Goal: Task Accomplishment & Management: Complete application form

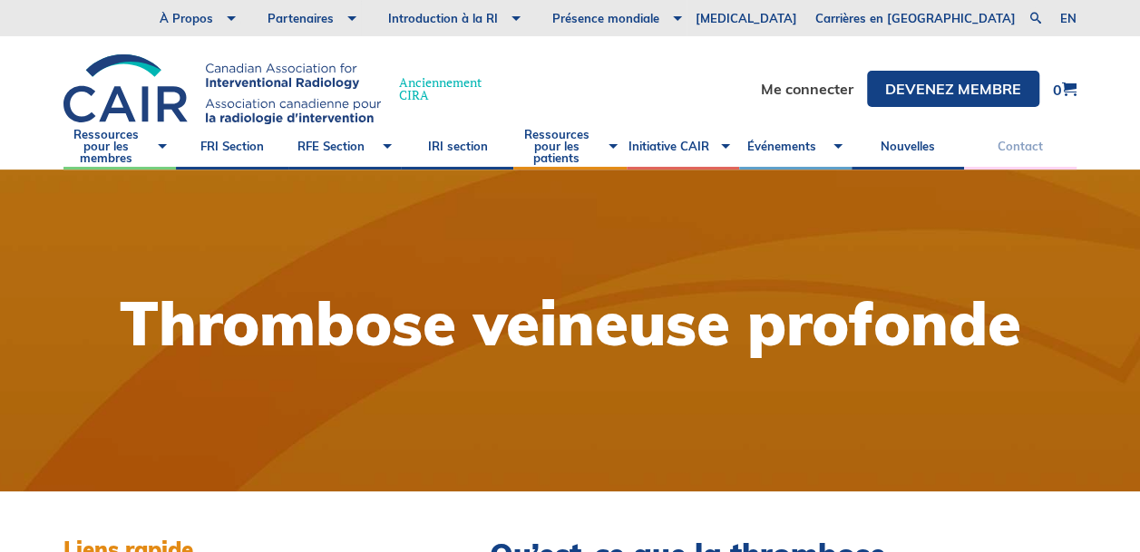
click at [1016, 142] on link "Contact" at bounding box center [1020, 146] width 112 height 45
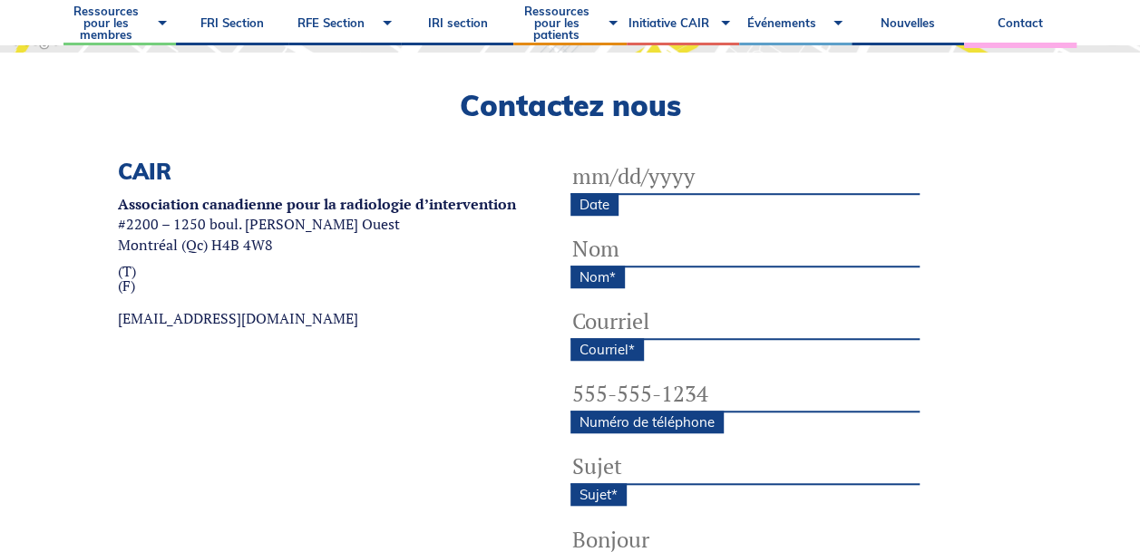
scroll to position [525, 0]
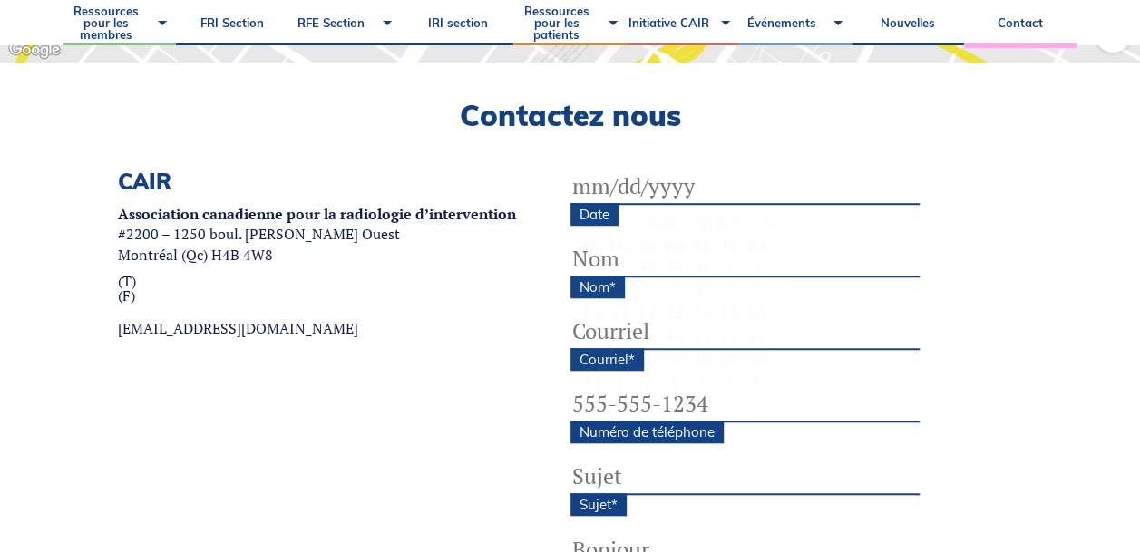
click at [600, 193] on input "Date" at bounding box center [744, 187] width 349 height 36
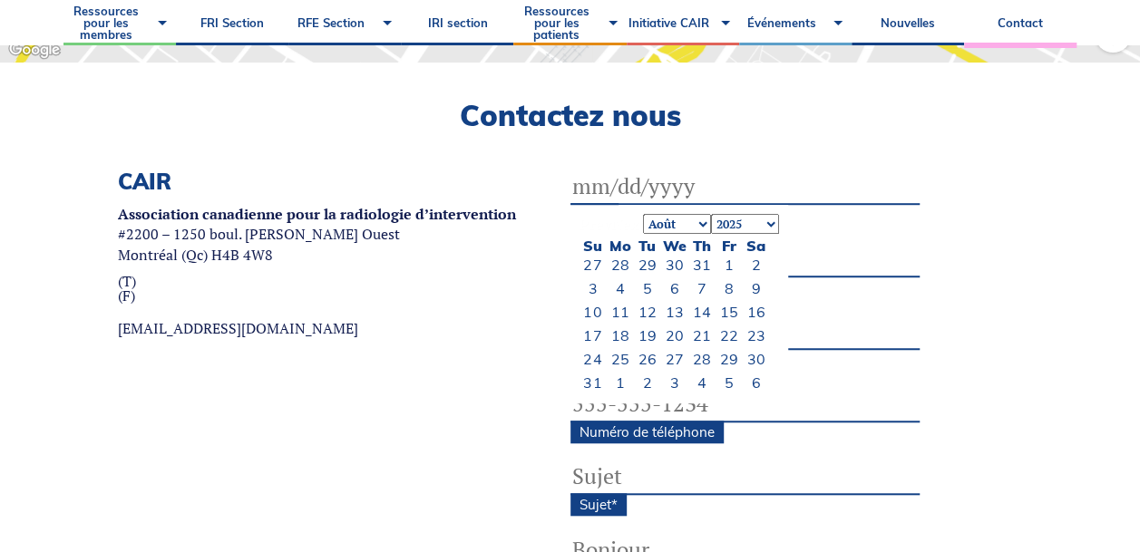
click at [600, 193] on input "Date" at bounding box center [744, 187] width 349 height 36
click at [701, 223] on select "Janvier Février Mars Avril May Juin Juillet Août Septembre Octobre Novembre Déc…" at bounding box center [677, 224] width 68 height 20
click at [698, 221] on select "Janvier Février Mars Avril May Juin Juillet Août Septembre Octobre Novembre Déc…" at bounding box center [677, 224] width 68 height 20
click at [776, 162] on div "Pour parcourir la carte en mode tactile, appuyez deux fois dessus et maintenez …" at bounding box center [569, 237] width 1013 height 1185
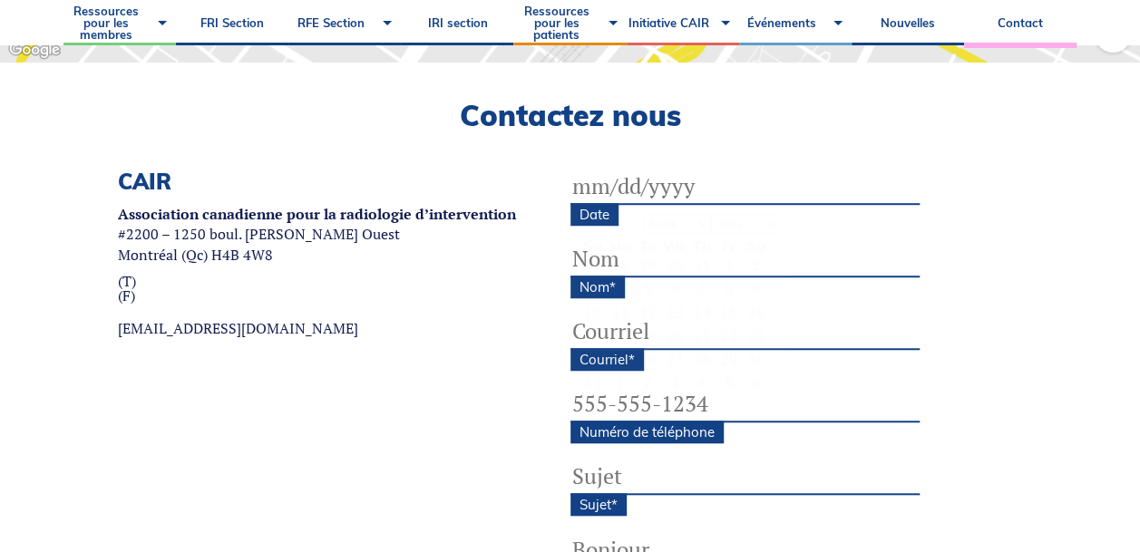
click at [598, 187] on input "Date" at bounding box center [744, 187] width 349 height 36
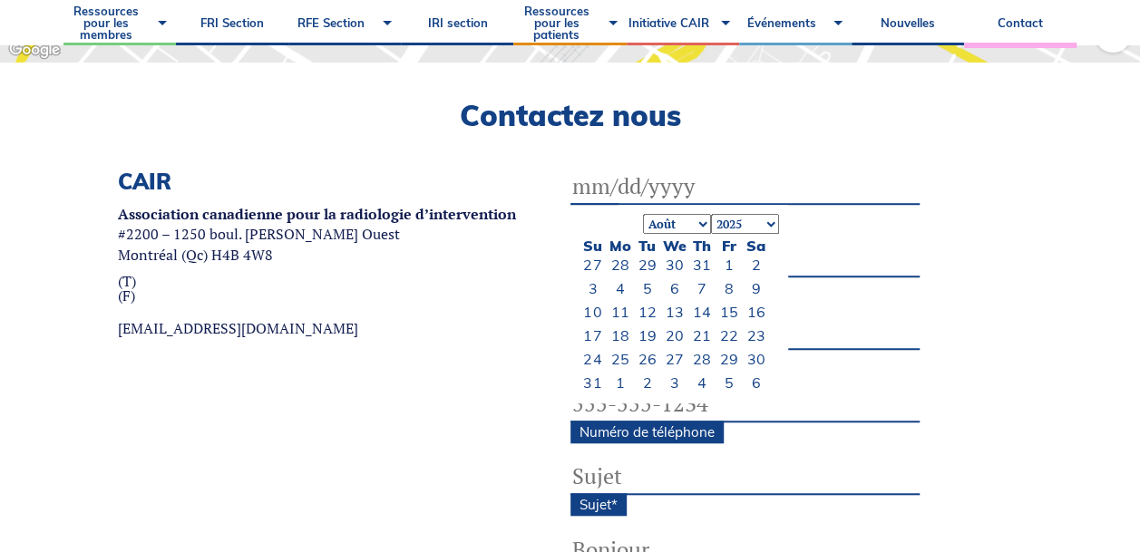
click at [697, 223] on select "Janvier Février Mars Avril May Juin Juillet Août Septembre Octobre Novembre Déc…" at bounding box center [677, 224] width 68 height 20
click at [589, 375] on link "30" at bounding box center [592, 383] width 18 height 18
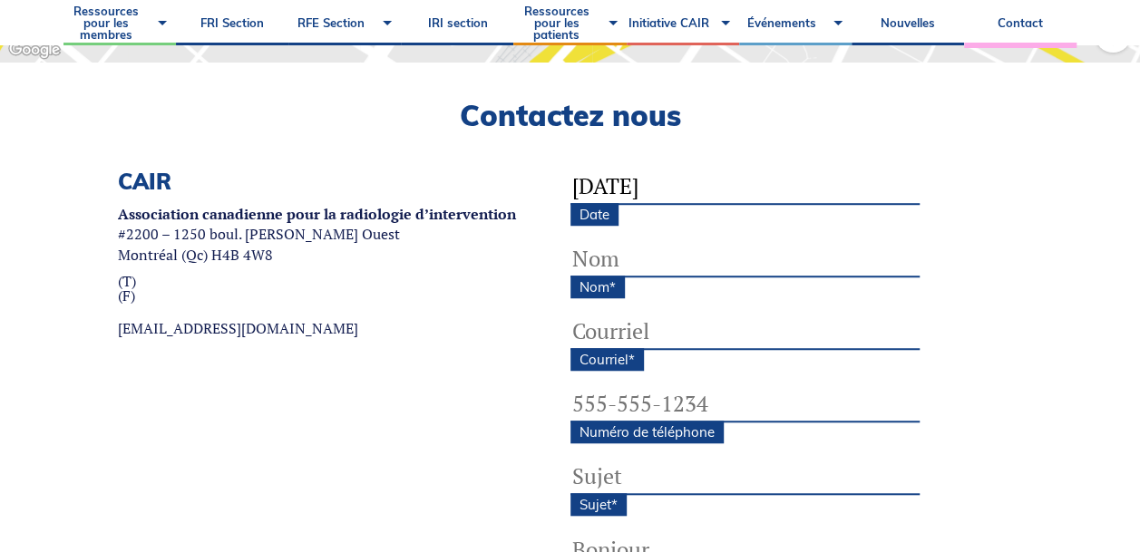
type input "03/30/1944"
click at [621, 268] on input "Nom *" at bounding box center [744, 259] width 349 height 36
type input "Andre Hamel"
type input "and.hamel@outlook.com"
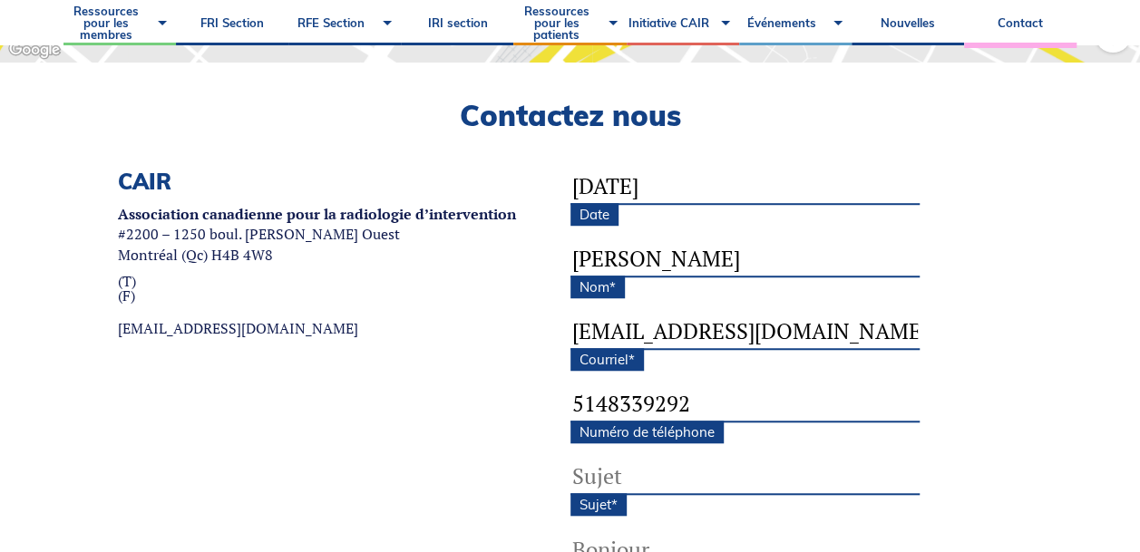
type input "(514) 833-9292"
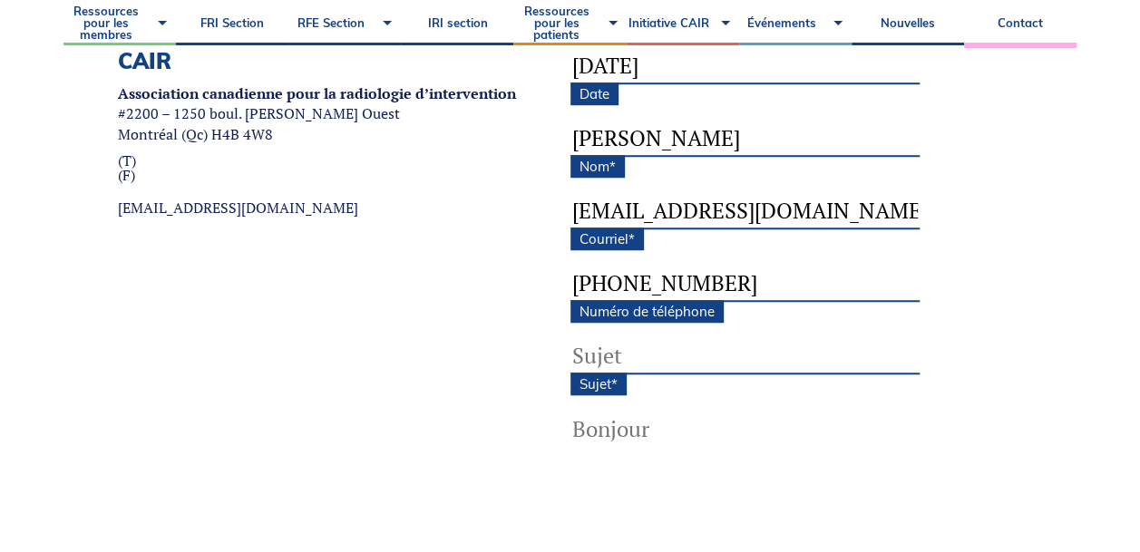
scroll to position [687, 0]
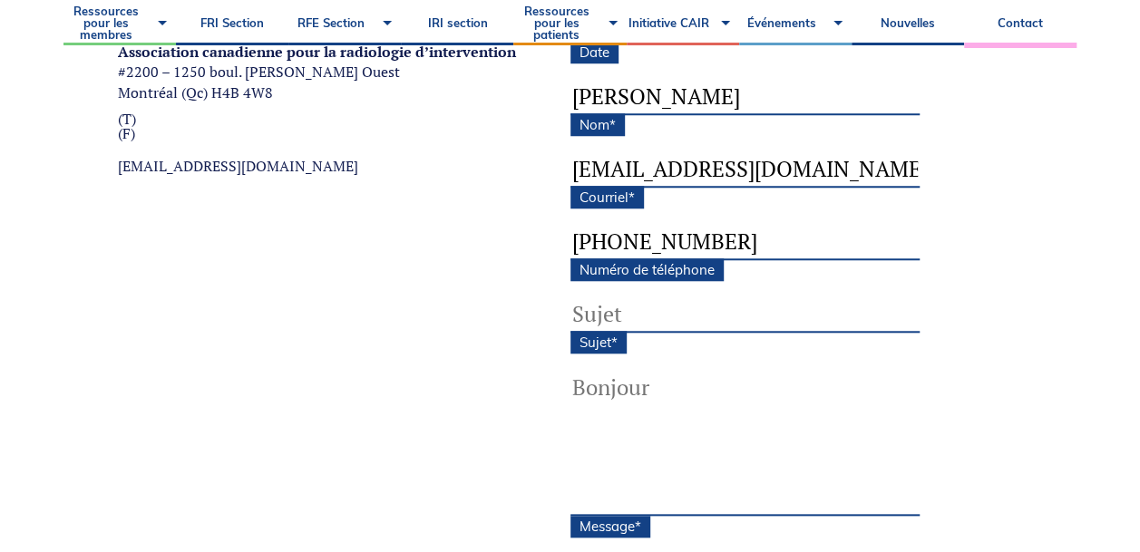
click at [602, 316] on input "Sujet *" at bounding box center [744, 315] width 349 height 36
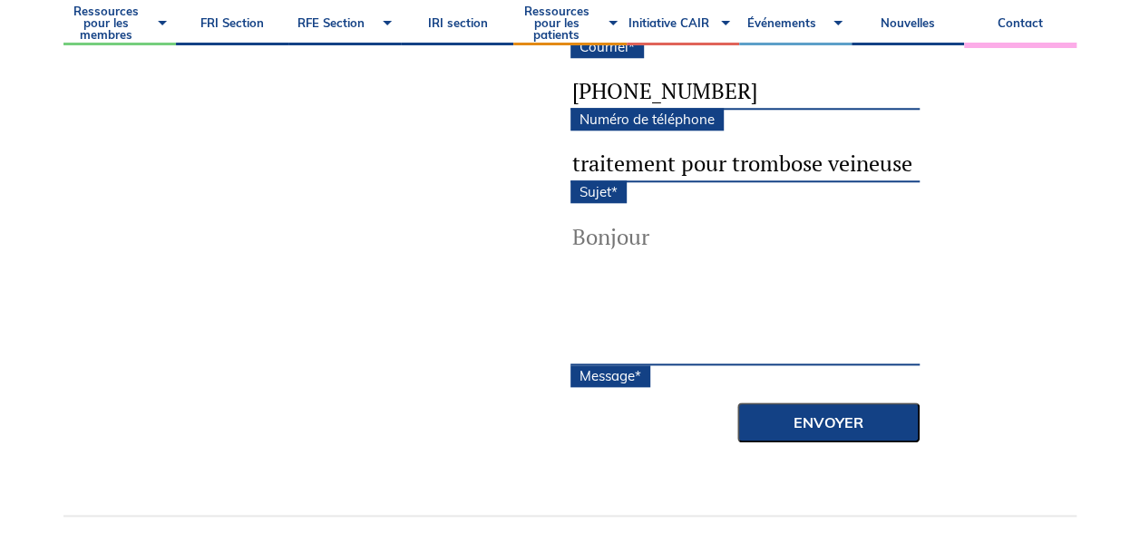
scroll to position [843, 0]
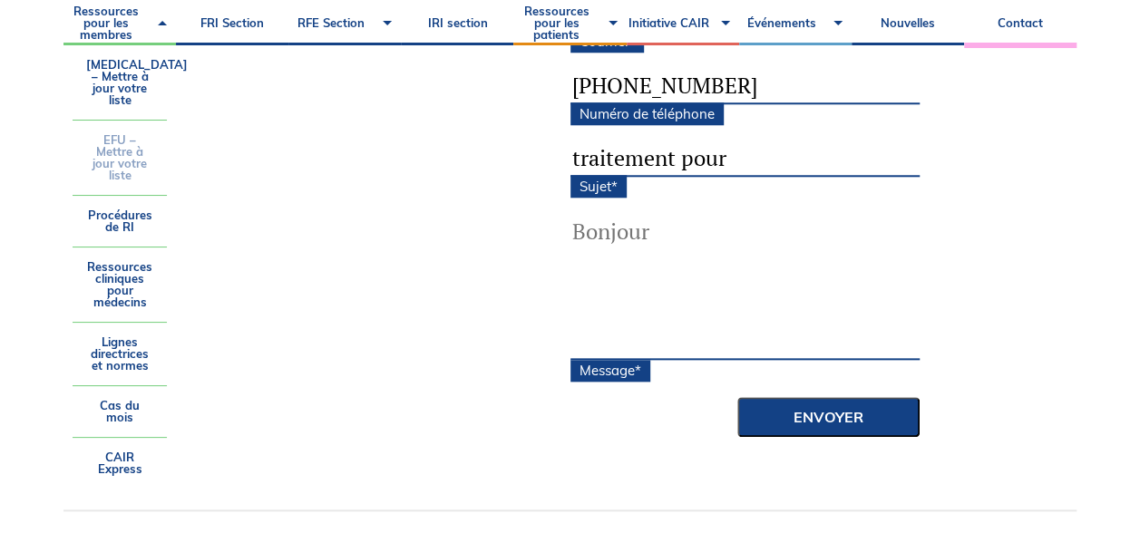
type input "traitement pour"
drag, startPoint x: 112, startPoint y: 183, endPoint x: 91, endPoint y: 239, distance: 60.3
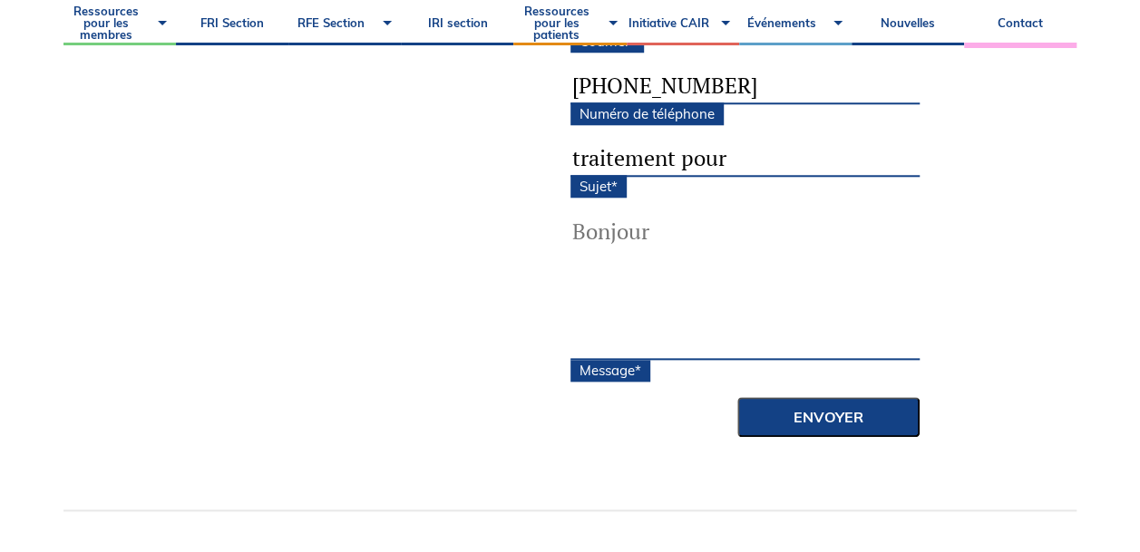
drag, startPoint x: 91, startPoint y: 239, endPoint x: 12, endPoint y: 118, distance: 144.9
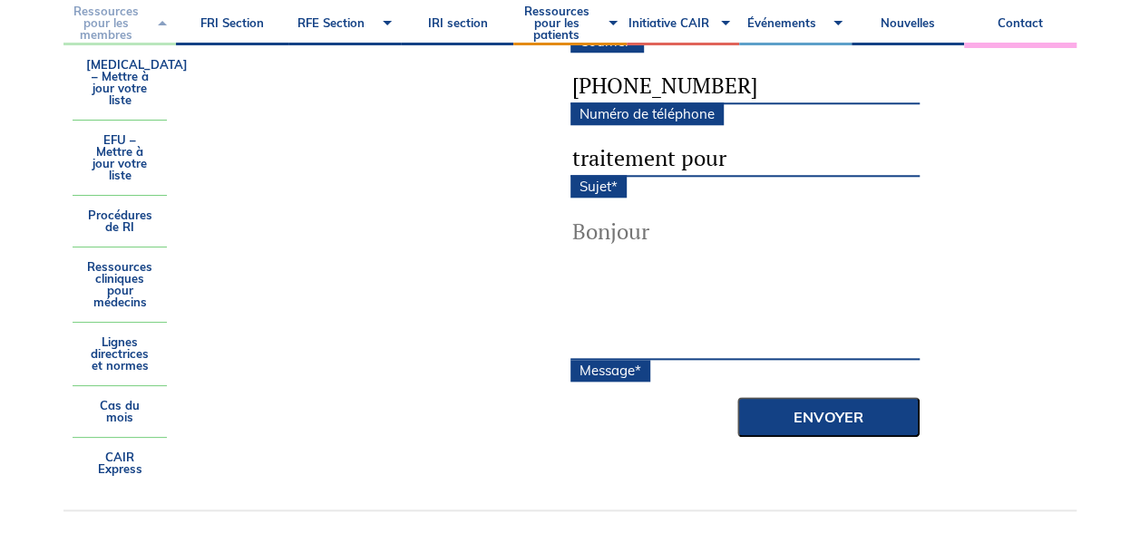
click at [88, 27] on link "Ressources pour les membres" at bounding box center [119, 22] width 112 height 45
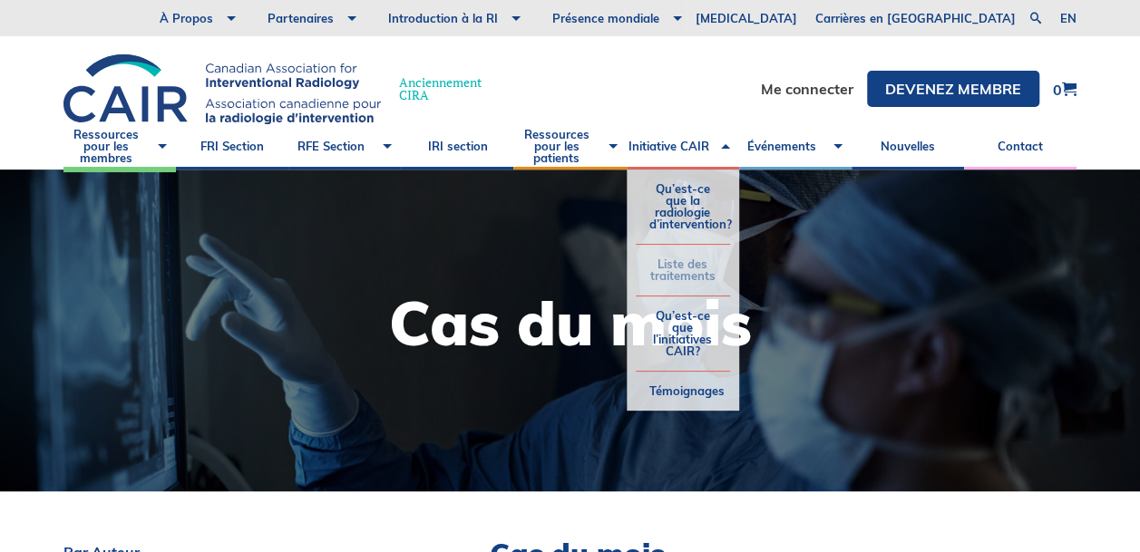
click at [662, 265] on link "Liste des traitements" at bounding box center [683, 270] width 94 height 51
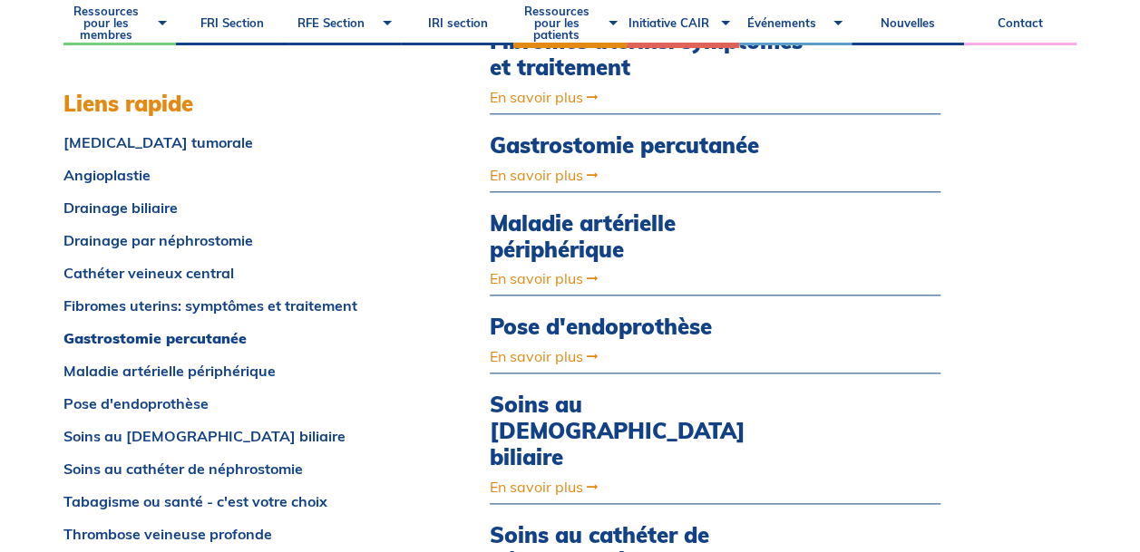
scroll to position [949, 0]
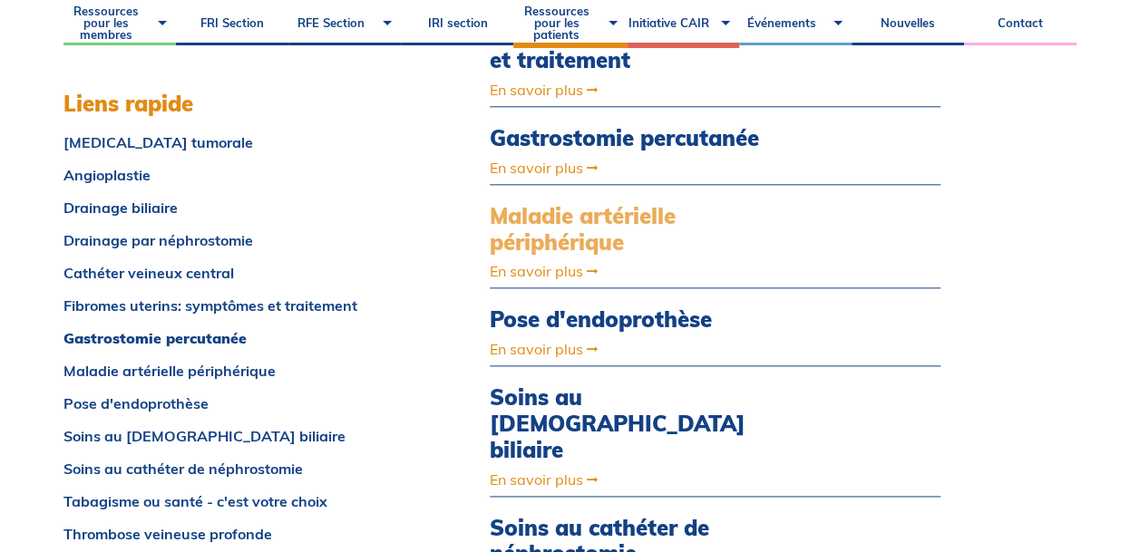
click at [602, 232] on link "Maladie artérielle périphérique" at bounding box center [648, 229] width 316 height 53
